Goal: Transaction & Acquisition: Purchase product/service

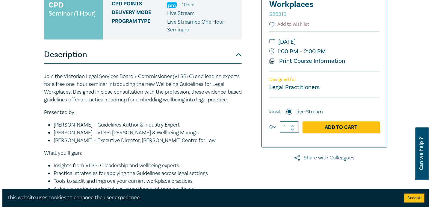
scroll to position [106, 0]
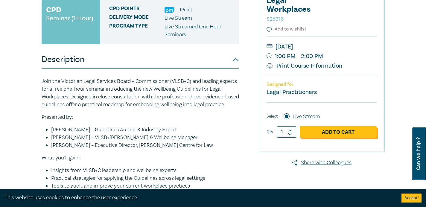
click at [328, 132] on link "Add to Cart" at bounding box center [338, 131] width 77 height 11
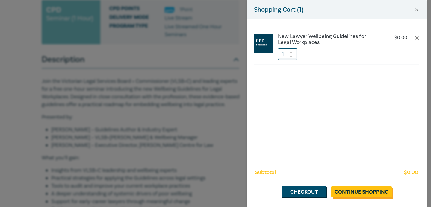
click at [346, 190] on link "Continue Shopping" at bounding box center [361, 191] width 60 height 11
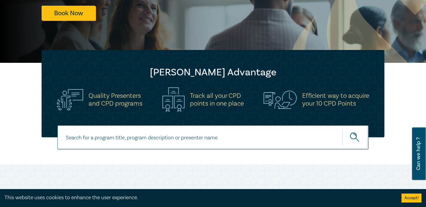
scroll to position [128, 0]
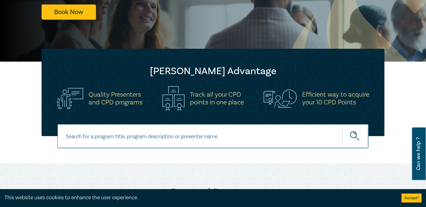
click at [241, 140] on input at bounding box center [213, 136] width 311 height 24
type input "Free presentation"
click at [355, 135] on icon "submit" at bounding box center [355, 136] width 10 height 10
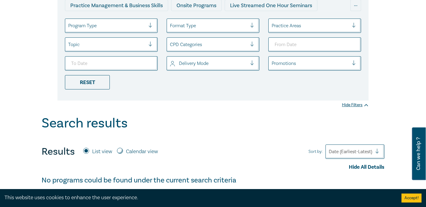
scroll to position [22, 0]
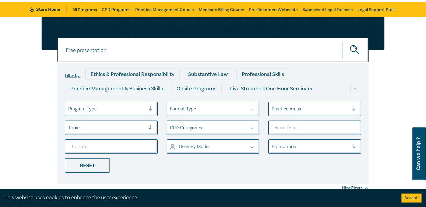
click at [217, 52] on input "Free presentation" at bounding box center [213, 50] width 311 height 24
type input "F"
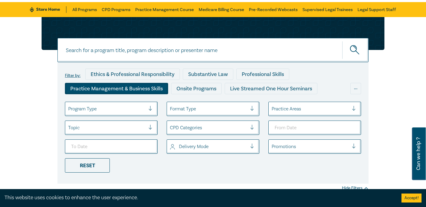
click at [132, 89] on div "Practice Management & Business Skills" at bounding box center [116, 88] width 103 height 11
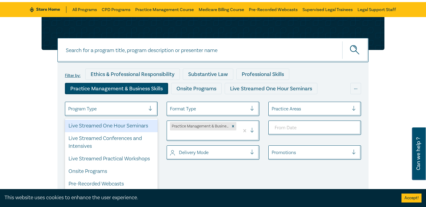
click at [152, 109] on div at bounding box center [153, 109] width 9 height 6
click at [142, 126] on div "Live Streamed One Hour Seminars" at bounding box center [111, 126] width 93 height 13
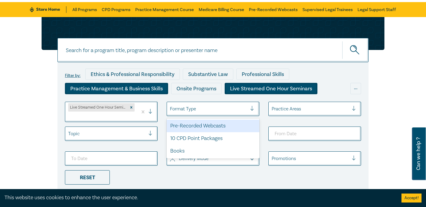
click at [253, 110] on div at bounding box center [254, 109] width 9 height 6
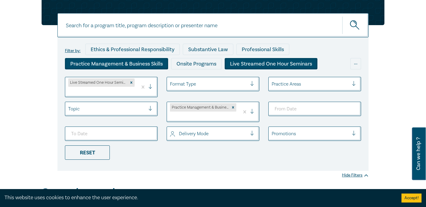
click at [151, 116] on div "Topic" at bounding box center [111, 109] width 93 height 14
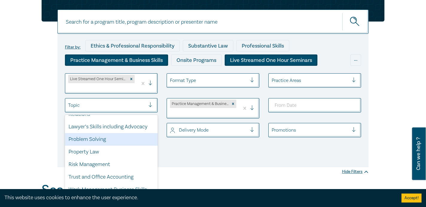
scroll to position [57, 0]
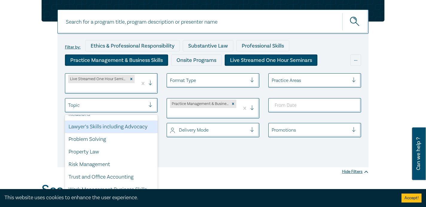
click at [144, 131] on div "Lawyer’s Skills including Advocacy" at bounding box center [111, 127] width 93 height 13
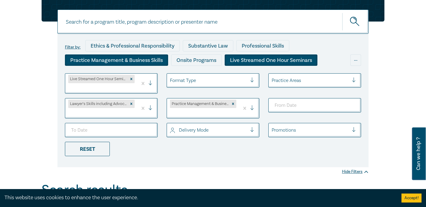
click at [329, 133] on div at bounding box center [310, 130] width 77 height 8
click at [309, 146] on div "Yes" at bounding box center [315, 147] width 93 height 13
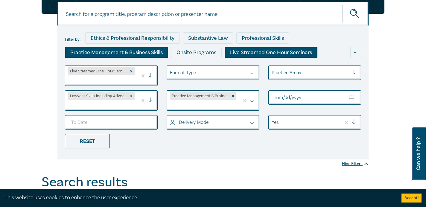
scroll to position [161, 0]
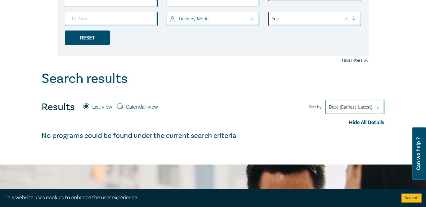
click at [95, 39] on div "Reset" at bounding box center [87, 38] width 45 height 14
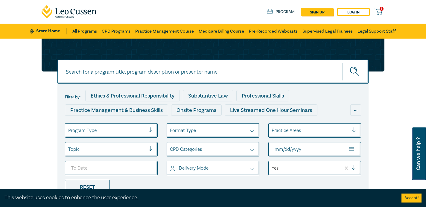
click at [243, 73] on input at bounding box center [213, 72] width 311 height 24
click at [226, 74] on input at bounding box center [213, 72] width 311 height 24
paste input "[PERSON_NAME]"
type input "[PERSON_NAME]"
click at [354, 71] on icon "submit" at bounding box center [355, 72] width 10 height 10
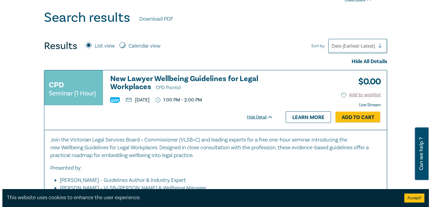
scroll to position [258, 0]
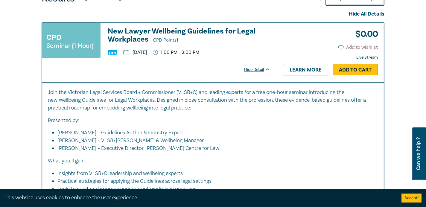
click at [358, 72] on link "Add to Cart" at bounding box center [355, 69] width 45 height 11
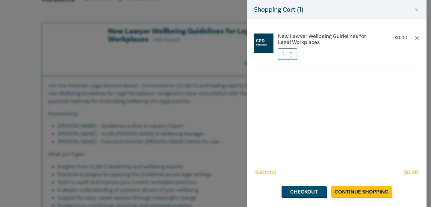
type input "2"
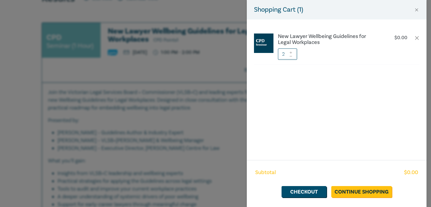
click at [291, 52] on icon at bounding box center [291, 53] width 4 height 2
click at [291, 56] on icon at bounding box center [291, 56] width 2 height 0
click at [304, 193] on link "Checkout" at bounding box center [304, 191] width 45 height 11
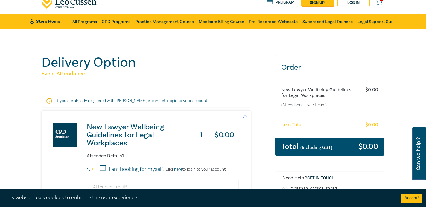
scroll to position [26, 0]
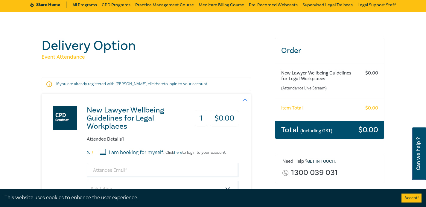
click at [103, 151] on input "I am booking for myself." at bounding box center [103, 152] width 6 height 6
checkbox input "true"
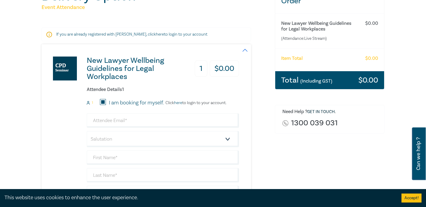
scroll to position [112, 0]
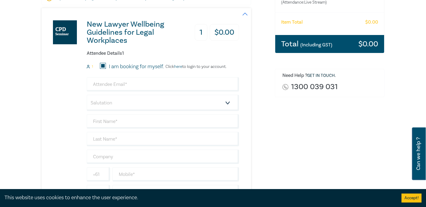
click at [290, 141] on div "Order New Lawyer Wellbeing Guidelines for Legal Workplaces (Attendance: Live St…" at bounding box center [330, 105] width 117 height 306
click at [190, 85] on input "email" at bounding box center [163, 84] width 152 height 14
type input "[EMAIL_ADDRESS][DOMAIN_NAME]"
select select "Mr."
type input "[PERSON_NAME]"
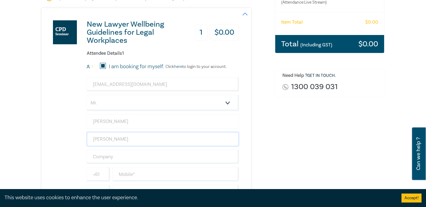
type input "[PERSON_NAME]"
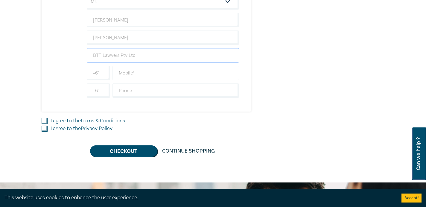
type input "BTT Lawyers Pty Ltd"
type input "416087239"
click at [45, 120] on input "I agree to the Terms & Conditions" at bounding box center [45, 121] width 6 height 6
checkbox input "true"
click at [45, 129] on input "I agree to the Privacy Policy" at bounding box center [45, 129] width 6 height 6
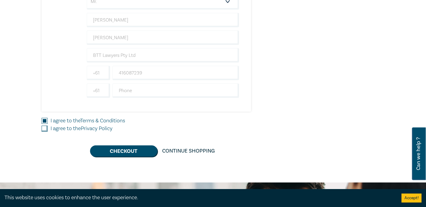
checkbox input "true"
click at [129, 150] on button "Checkout" at bounding box center [123, 151] width 67 height 11
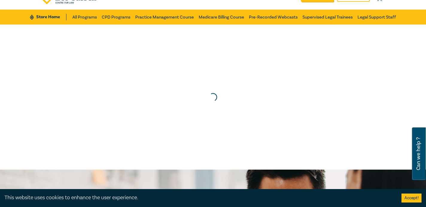
scroll to position [0, 0]
